Goal: Task Accomplishment & Management: Use online tool/utility

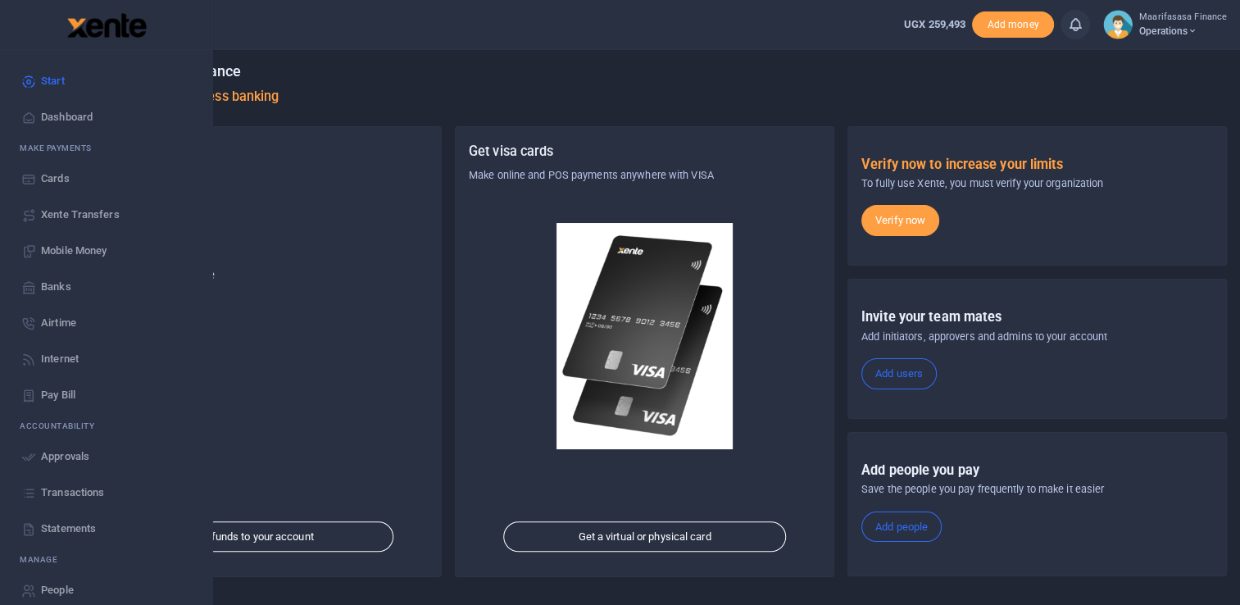
scroll to position [15, 0]
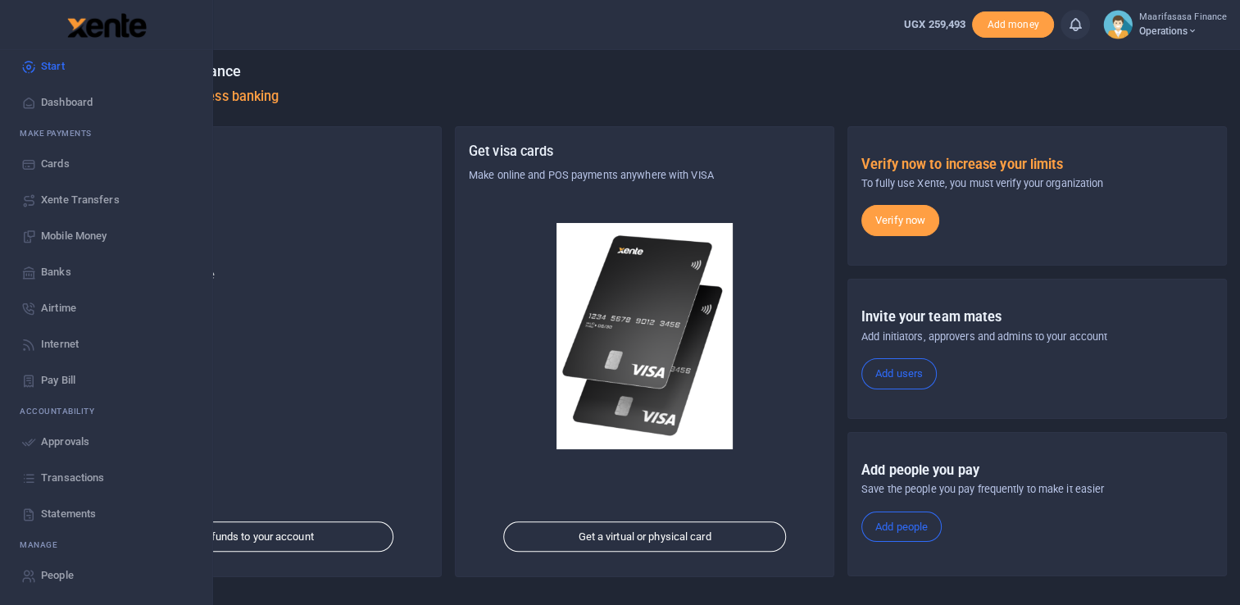
click at [74, 202] on span "Xente Transfers" at bounding box center [80, 200] width 79 height 16
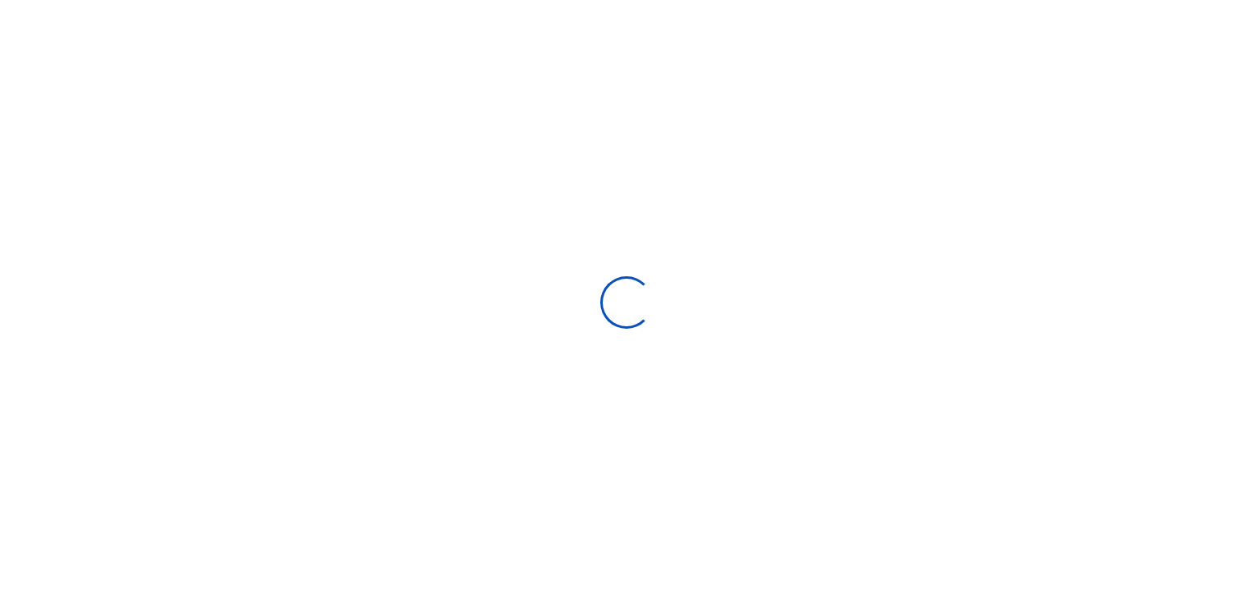
select select "Loading categories"
select select
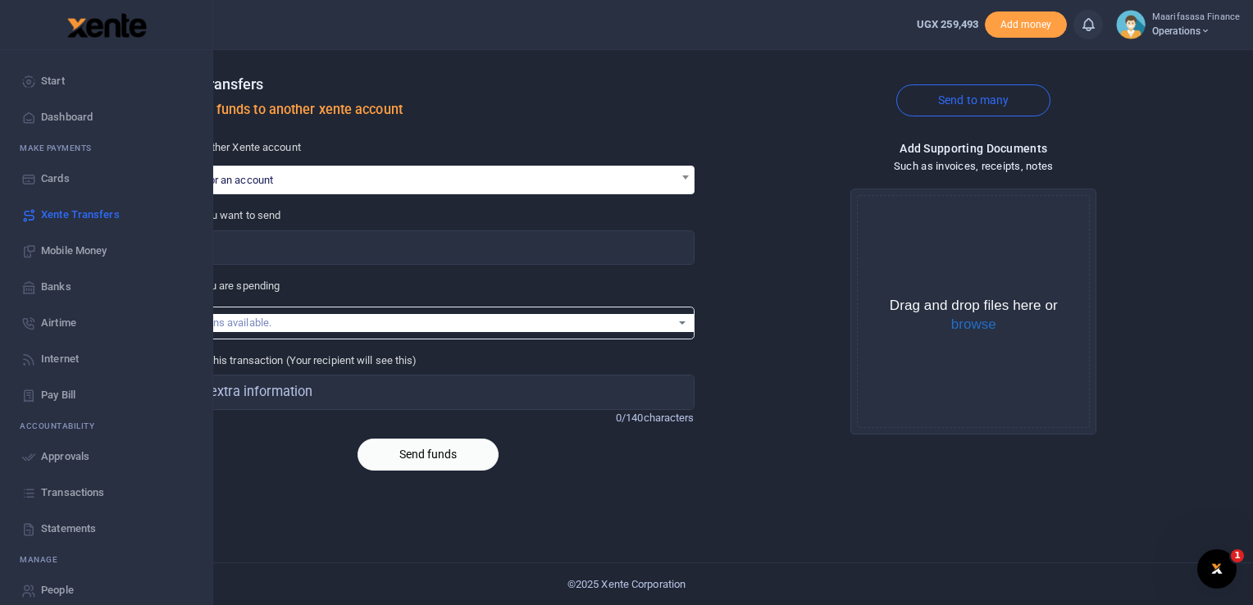
click at [68, 286] on span "Banks" at bounding box center [56, 287] width 30 height 16
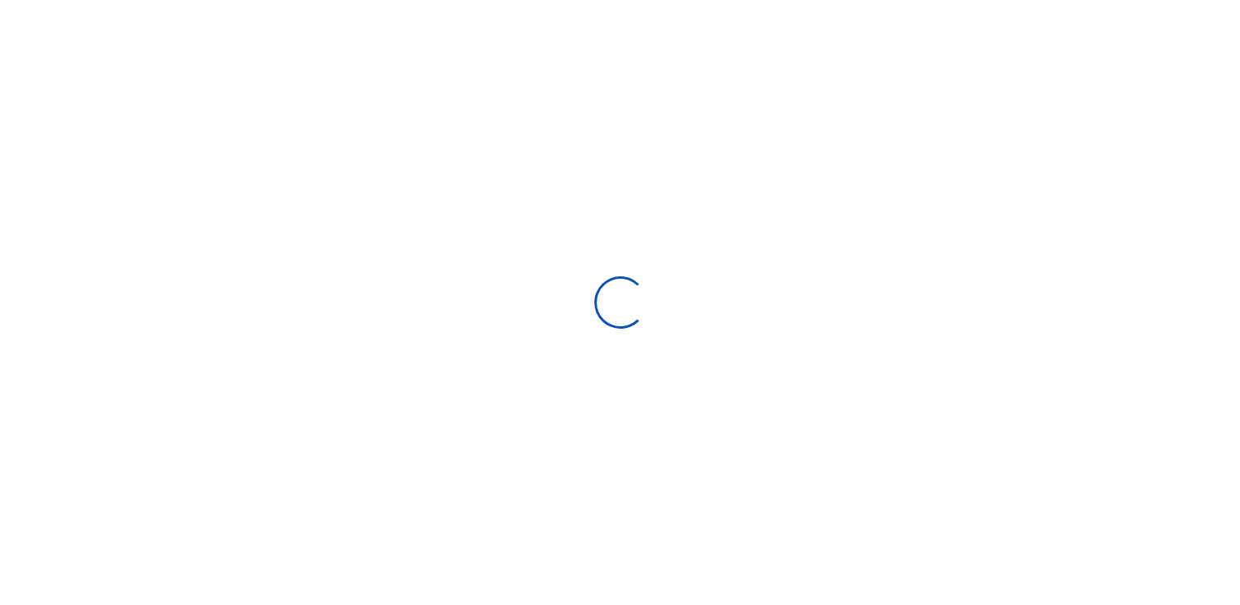
select select
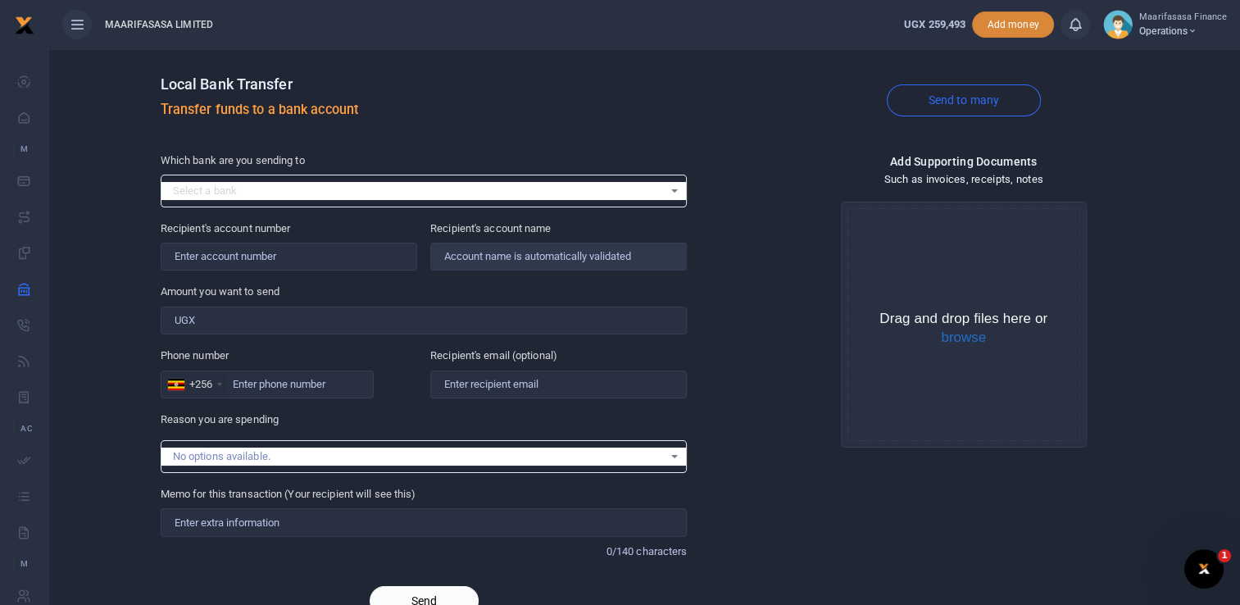
click at [1022, 20] on span "Add money" at bounding box center [1013, 24] width 82 height 27
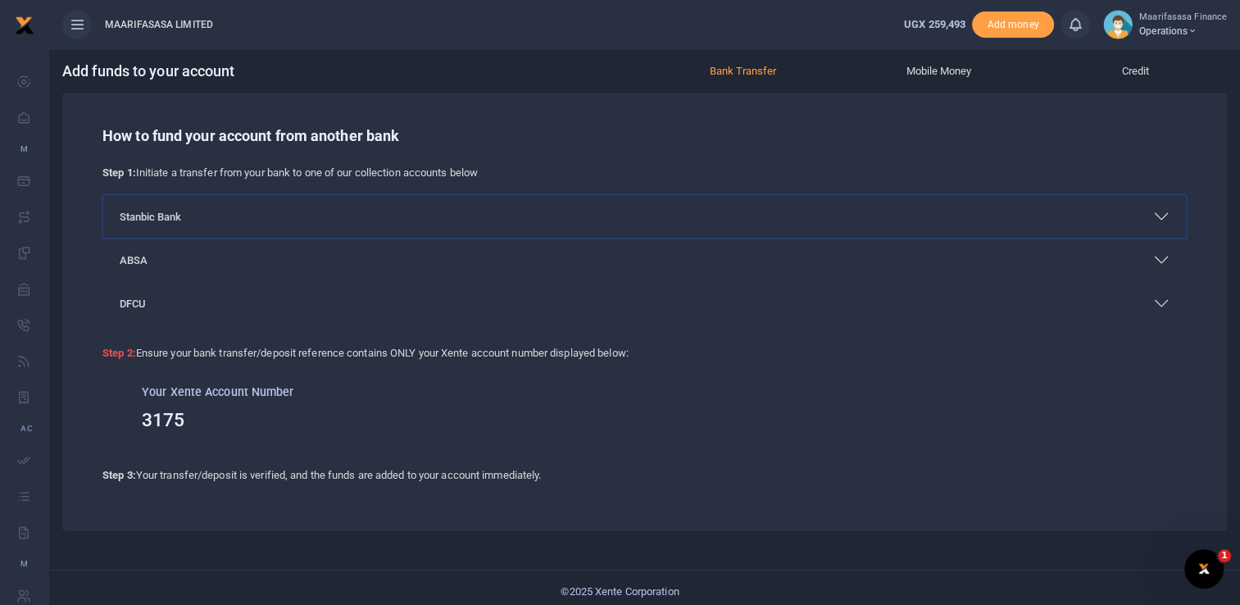
click at [159, 215] on button "Stanbic Bank" at bounding box center [644, 216] width 1083 height 43
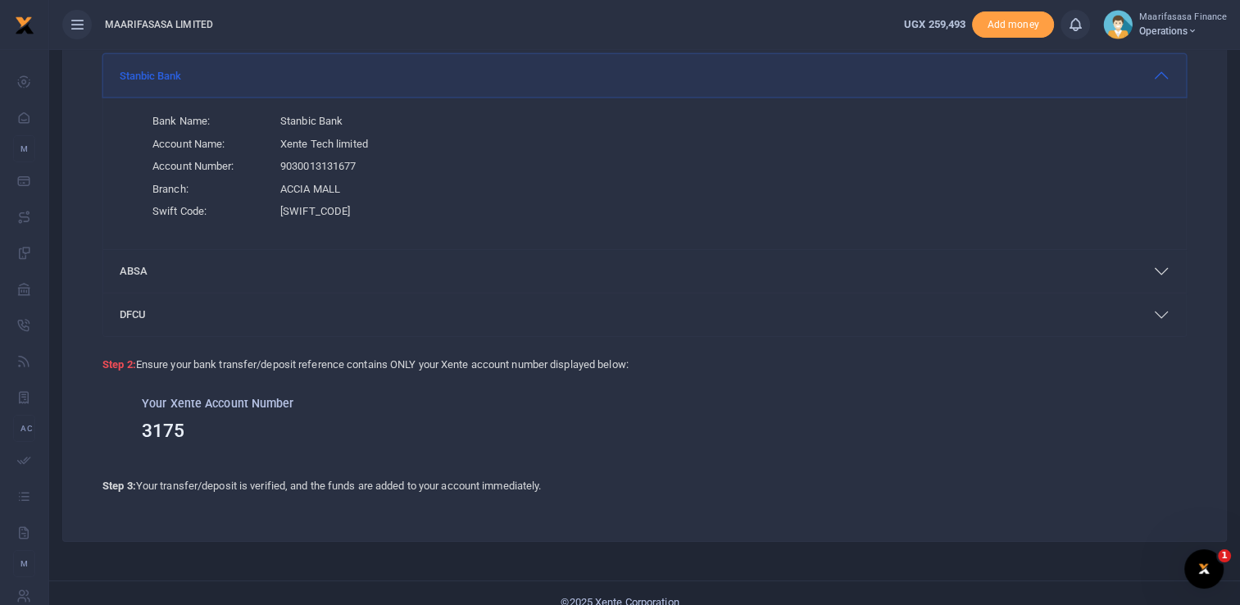
scroll to position [158, 0]
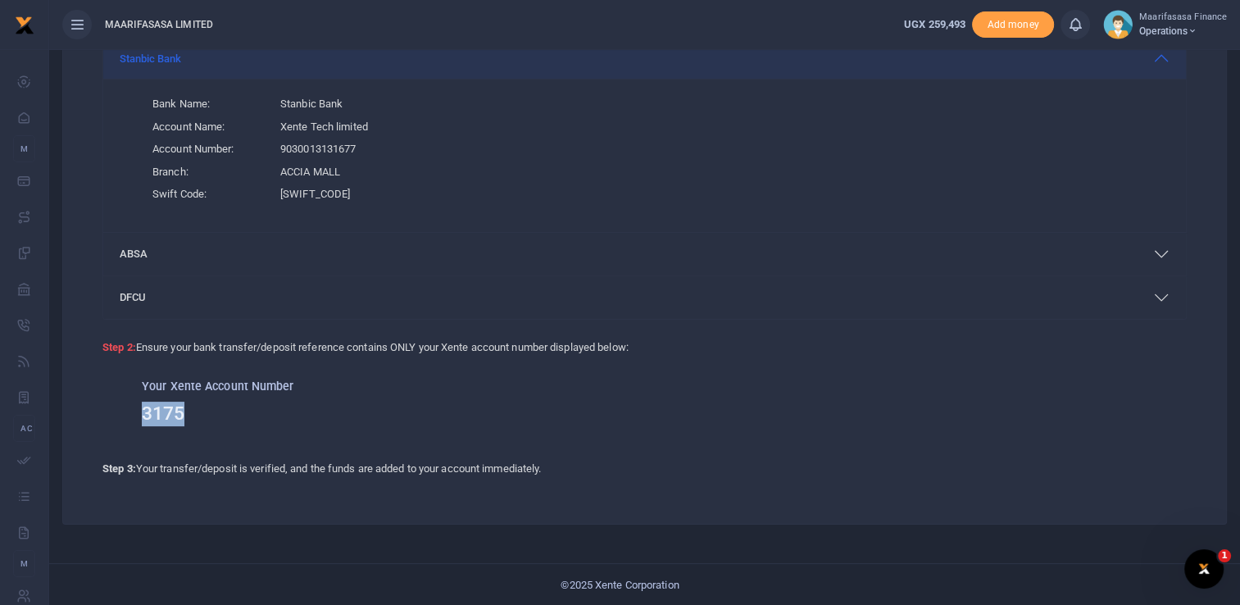
drag, startPoint x: 192, startPoint y: 416, endPoint x: 130, endPoint y: 410, distance: 61.7
click at [130, 410] on div "Your Xente Account Number 3175" at bounding box center [644, 403] width 1085 height 92
copy h3 "3175"
